Goal: Check status

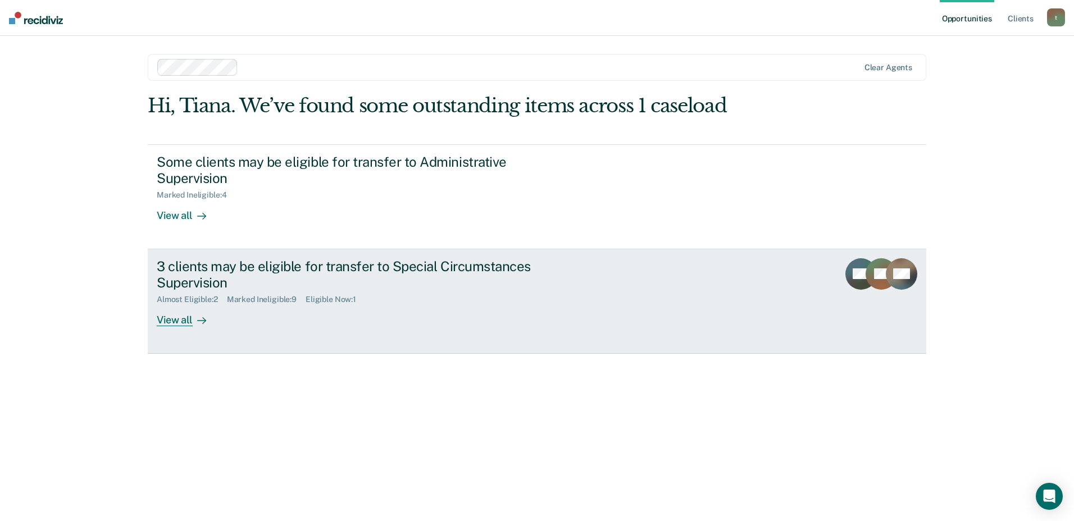
click at [204, 294] on div "Almost Eligible : 2 Marked Ineligible : 9 Eligible Now : 1" at bounding box center [354, 297] width 394 height 14
